Goal: Task Accomplishment & Management: Manage account settings

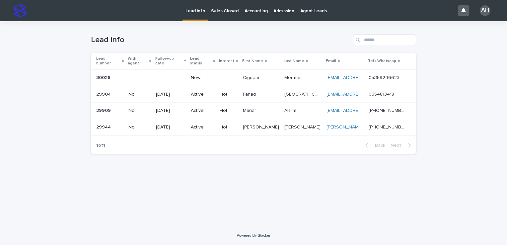
click at [387, 74] on p "05359246623" at bounding box center [385, 77] width 32 height 7
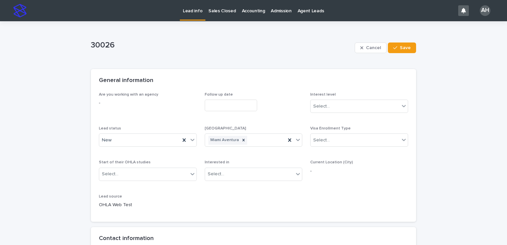
scroll to position [166, 0]
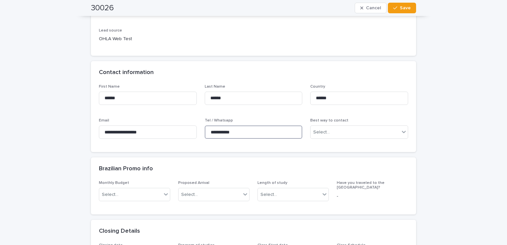
drag, startPoint x: 238, startPoint y: 131, endPoint x: 210, endPoint y: 125, distance: 28.6
click at [210, 125] on input "**********" at bounding box center [254, 131] width 98 height 13
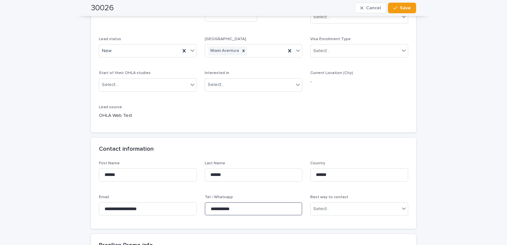
scroll to position [66, 0]
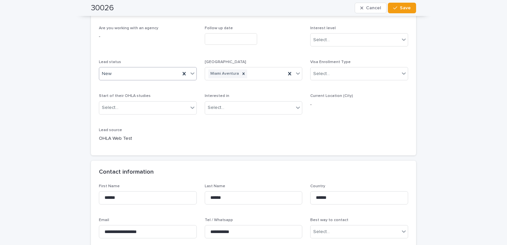
click at [159, 72] on div "New" at bounding box center [139, 73] width 81 height 11
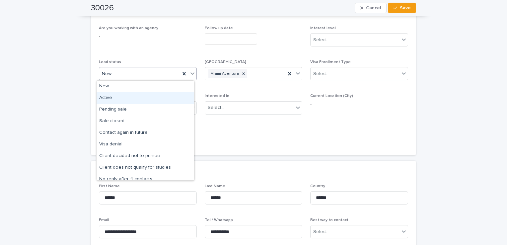
click at [134, 95] on div "Active" at bounding box center [145, 98] width 97 height 12
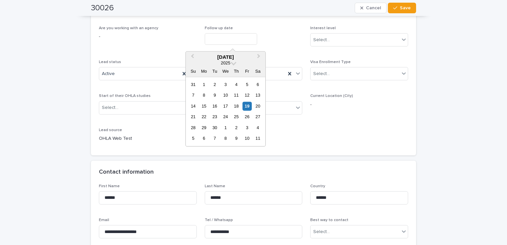
click at [236, 35] on input "text" at bounding box center [231, 39] width 52 height 12
click at [203, 114] on div "22" at bounding box center [203, 117] width 9 height 9
type input "**********"
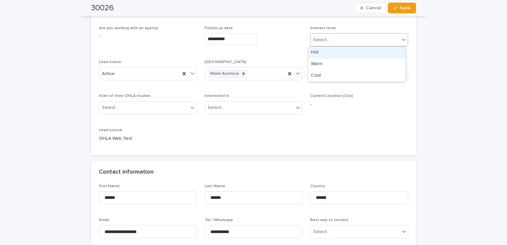
click at [333, 43] on div "Select..." at bounding box center [355, 40] width 89 height 11
click at [324, 53] on div "Hot" at bounding box center [356, 53] width 97 height 12
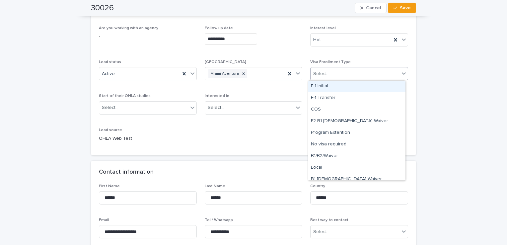
click at [336, 76] on div "Select..." at bounding box center [355, 73] width 89 height 11
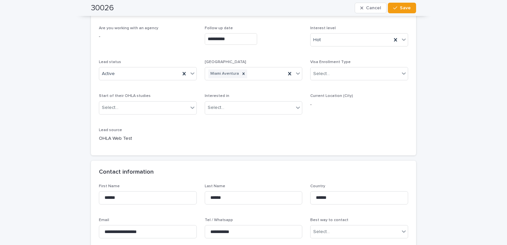
drag, startPoint x: 452, startPoint y: 104, endPoint x: 334, endPoint y: 138, distance: 122.5
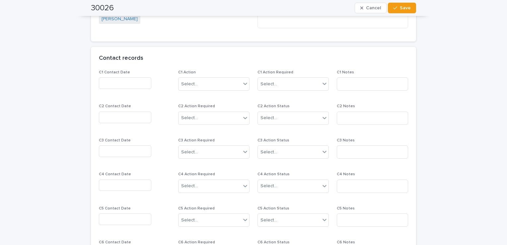
scroll to position [564, 0]
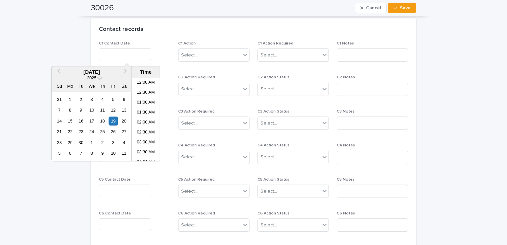
click at [140, 52] on input "text" at bounding box center [125, 54] width 52 height 12
click at [109, 120] on div "19" at bounding box center [113, 121] width 9 height 9
type input "**********"
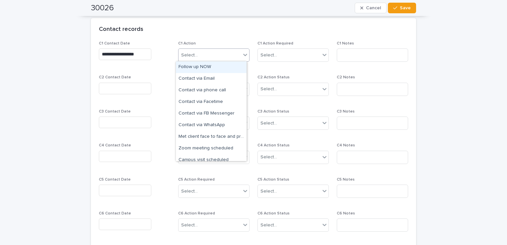
click at [212, 56] on div "Select..." at bounding box center [210, 55] width 62 height 11
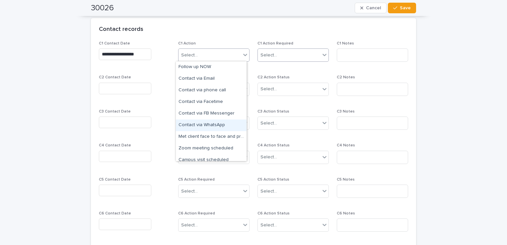
drag, startPoint x: 212, startPoint y: 125, endPoint x: 267, endPoint y: 53, distance: 91.0
click at [212, 125] on div "Contact via WhatsApp" at bounding box center [211, 125] width 71 height 12
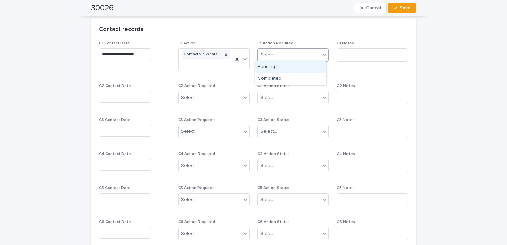
click at [271, 53] on div "Select..." at bounding box center [269, 55] width 17 height 7
click at [273, 79] on div "Completed" at bounding box center [290, 79] width 71 height 12
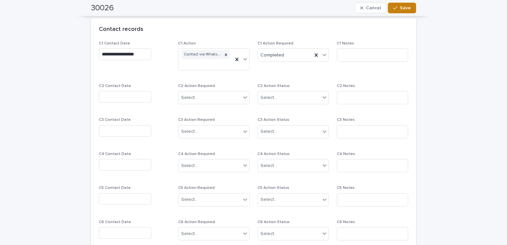
click at [396, 7] on div "button" at bounding box center [396, 8] width 7 height 5
